Goal: Find specific page/section: Find specific page/section

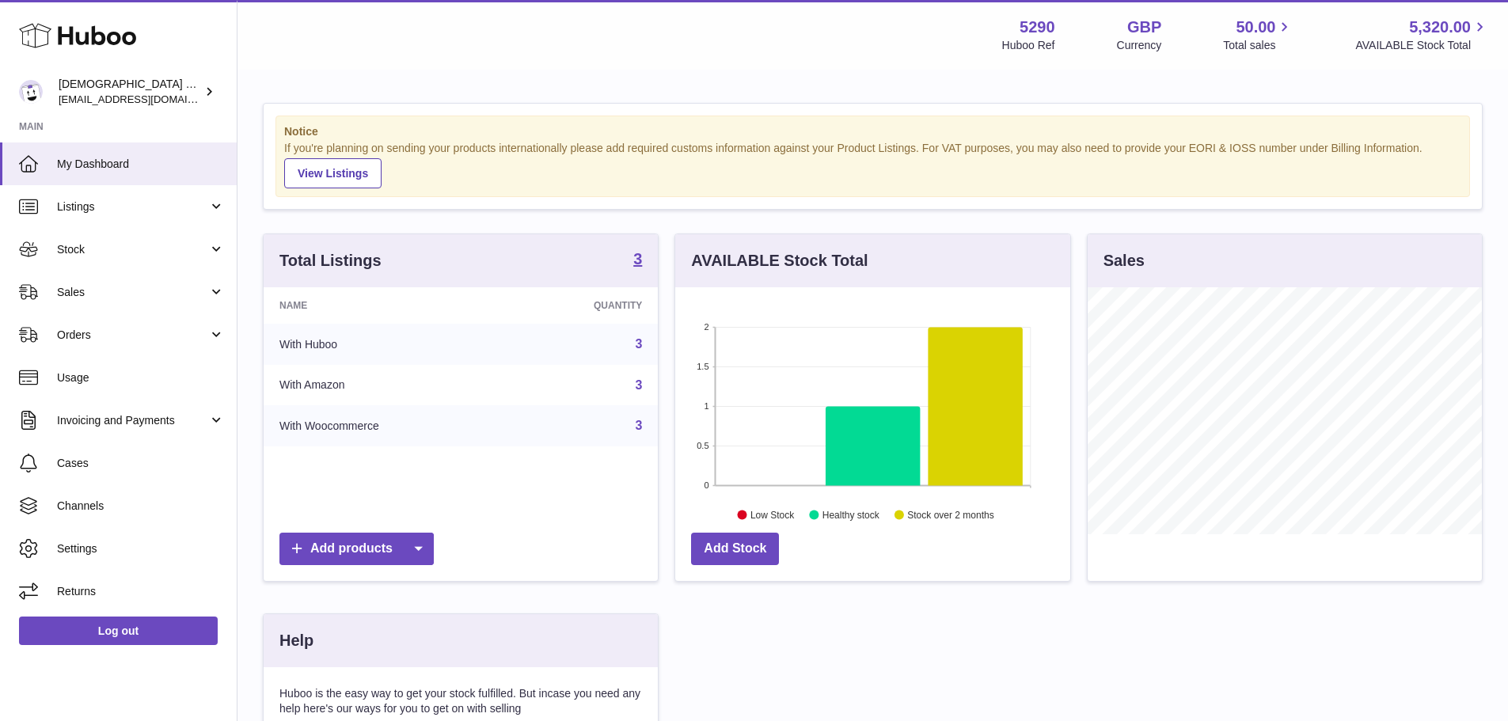
scroll to position [247, 395]
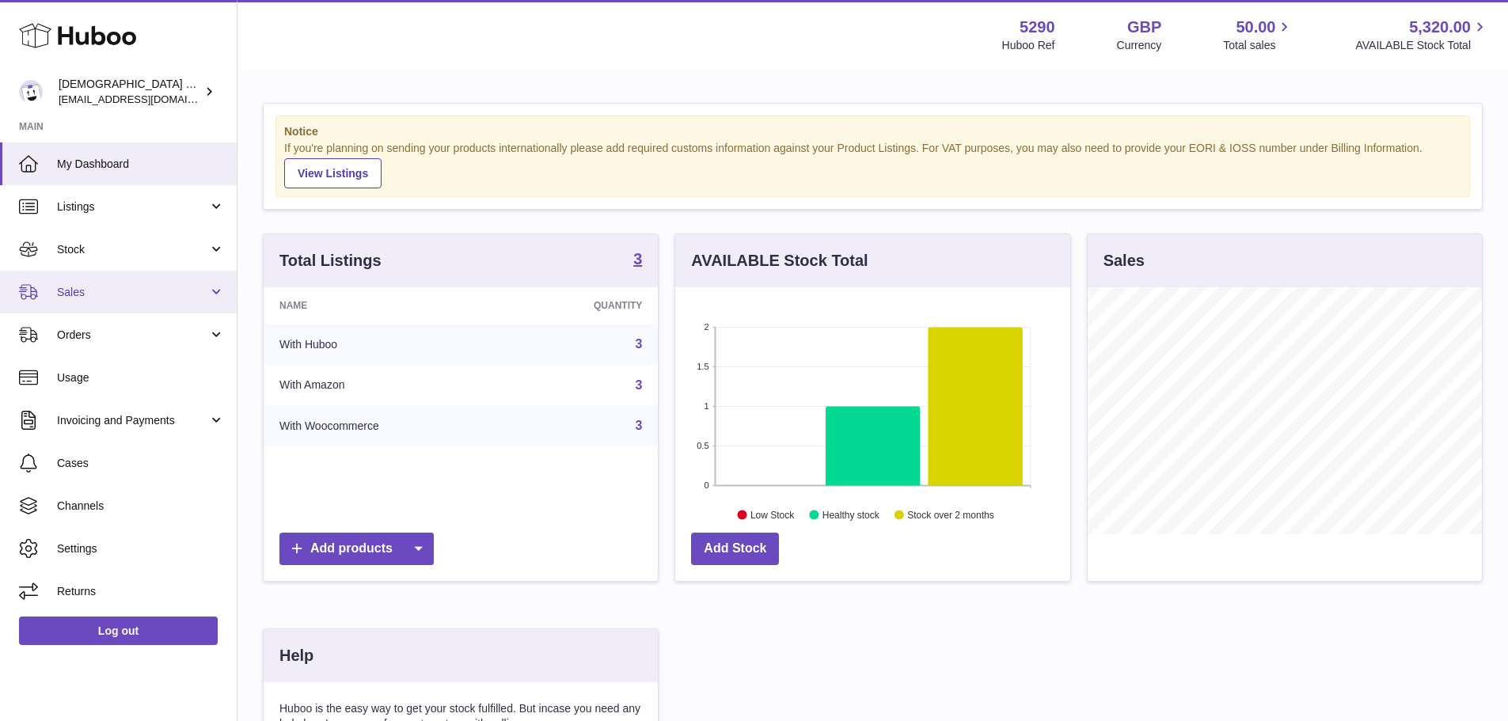
click at [112, 300] on link "Sales" at bounding box center [118, 292] width 237 height 43
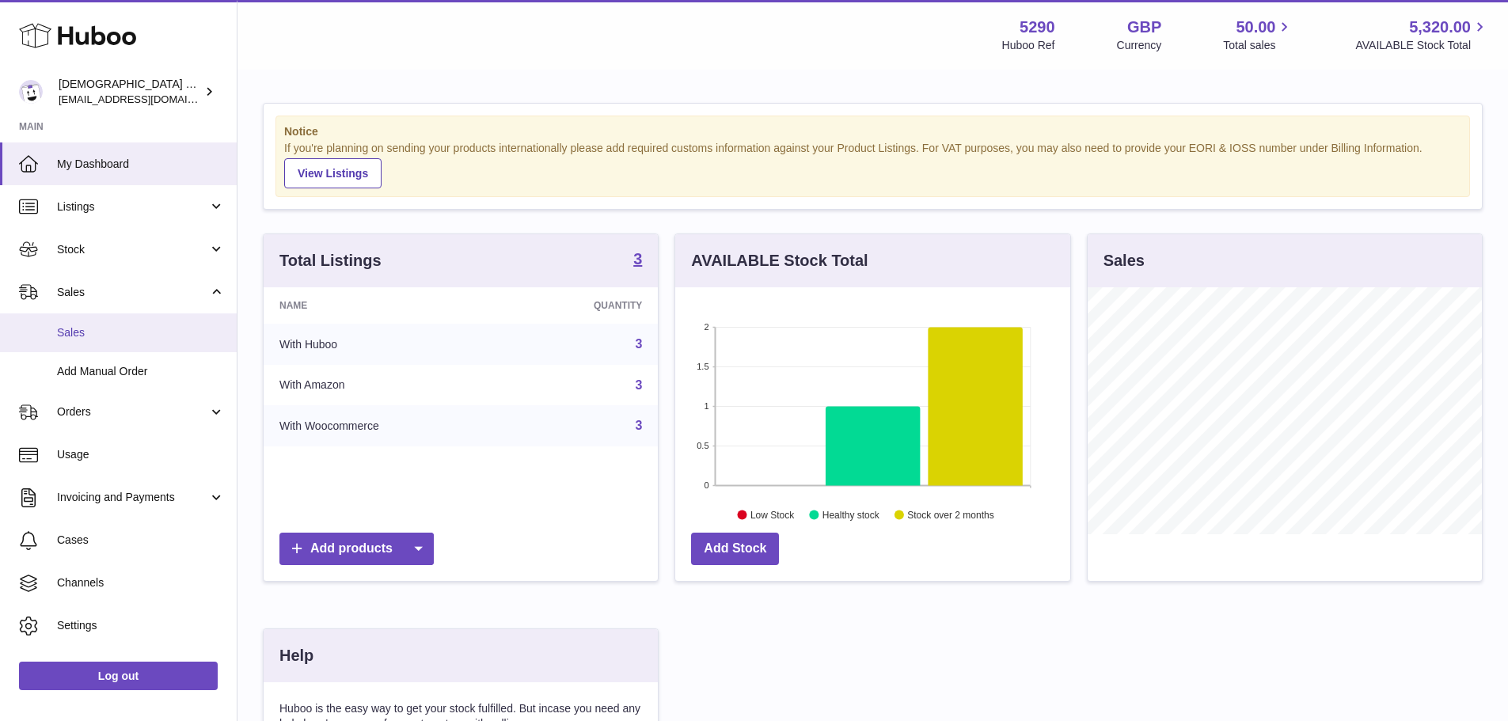
click at [104, 349] on link "Sales" at bounding box center [118, 332] width 237 height 39
